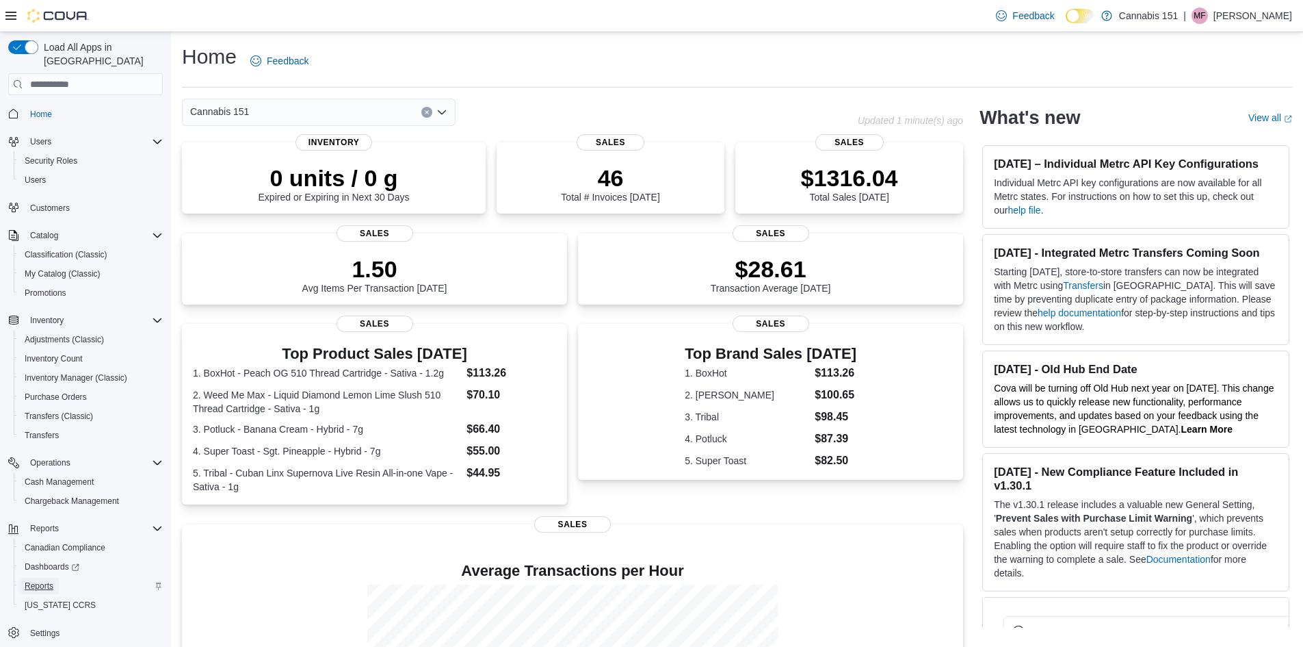
click at [53, 577] on link "Reports" at bounding box center [39, 585] width 40 height 16
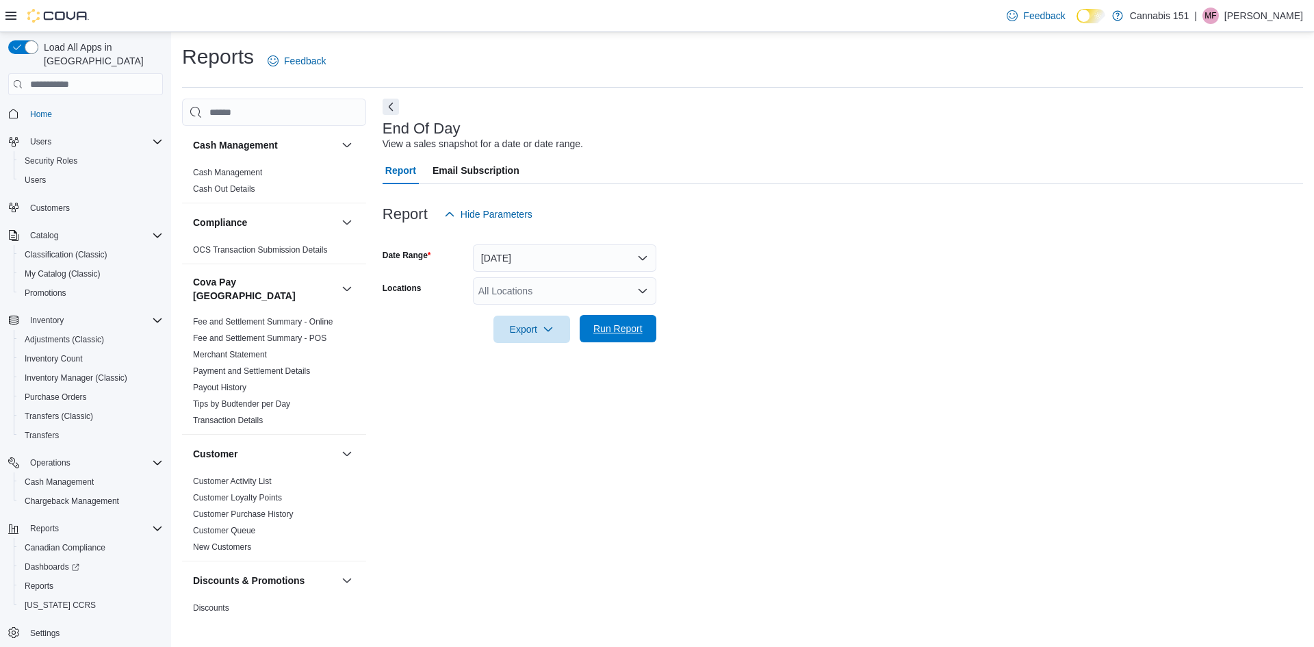
click at [629, 339] on span "Run Report" at bounding box center [618, 328] width 60 height 27
